Goal: Task Accomplishment & Management: Manage account settings

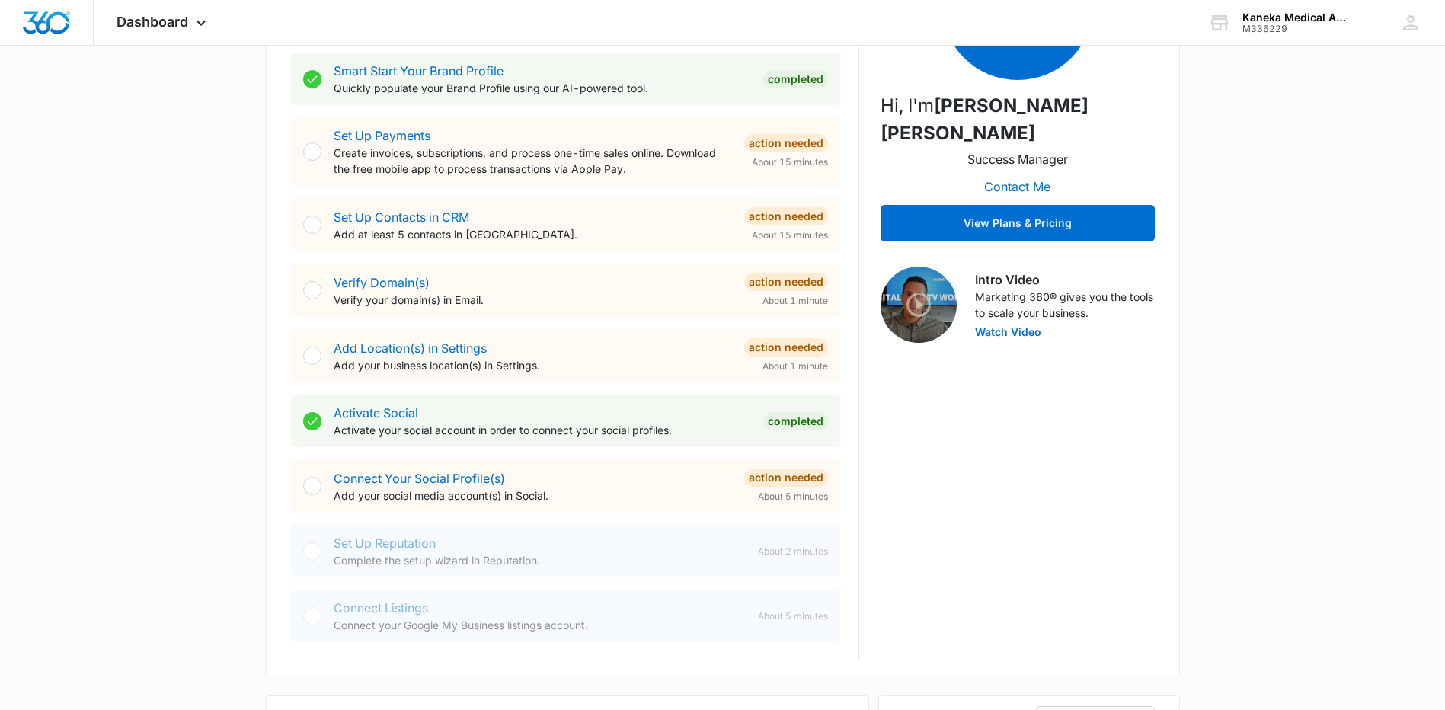
scroll to position [305, 0]
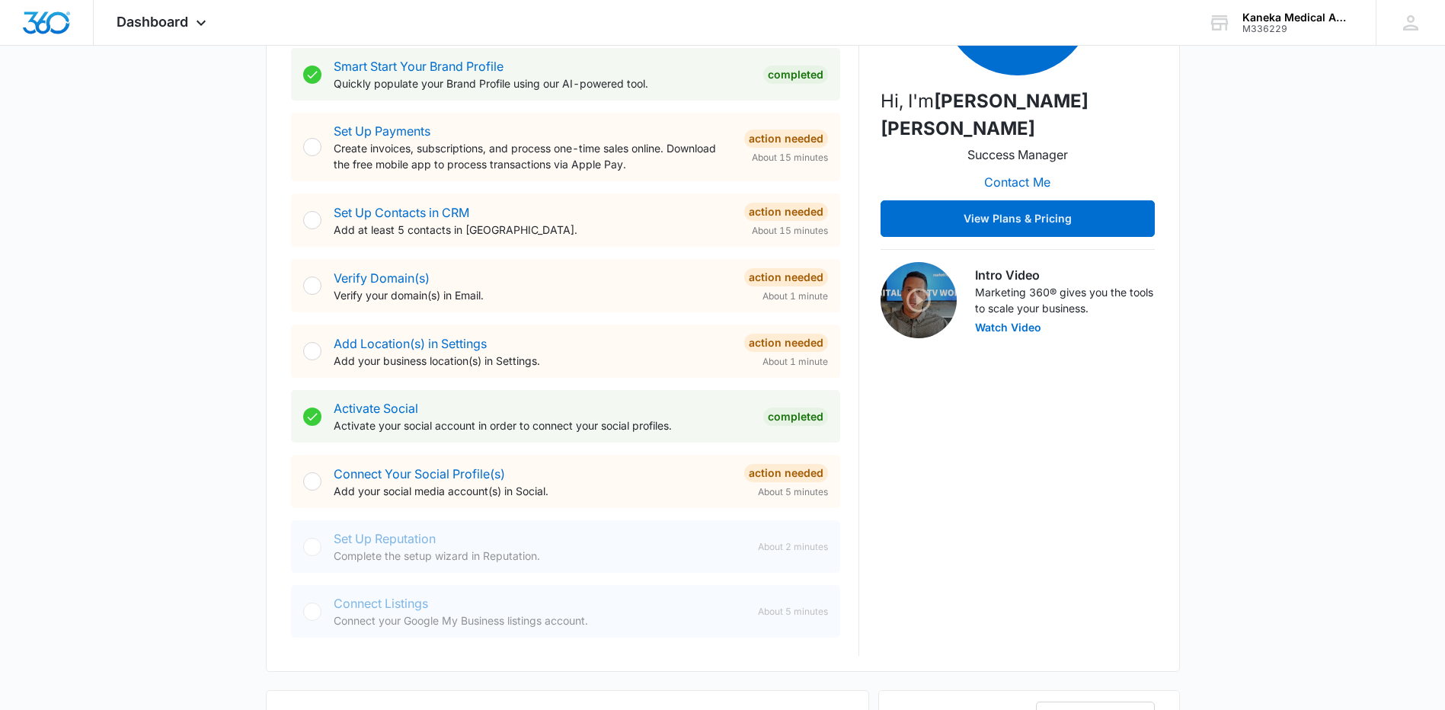
click at [206, 375] on div "Today is Thursday, September 11th Good morning, Jennifer! Getting Started Outli…" at bounding box center [722, 659] width 1445 height 1798
click at [417, 468] on link "Connect Your Social Profile(s)" at bounding box center [419, 473] width 171 height 15
